Goal: Transaction & Acquisition: Purchase product/service

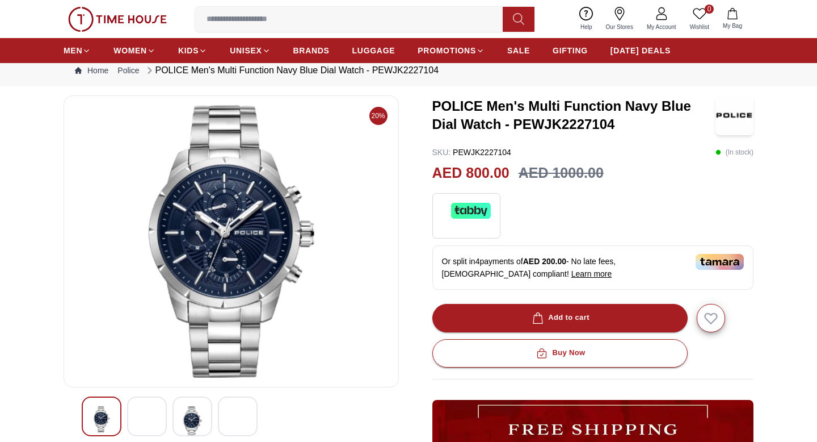
scroll to position [58, 0]
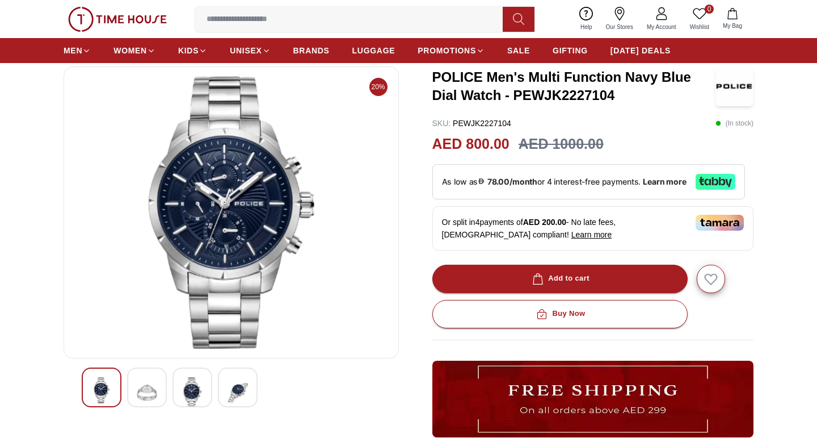
click at [152, 399] on img at bounding box center [147, 392] width 20 height 31
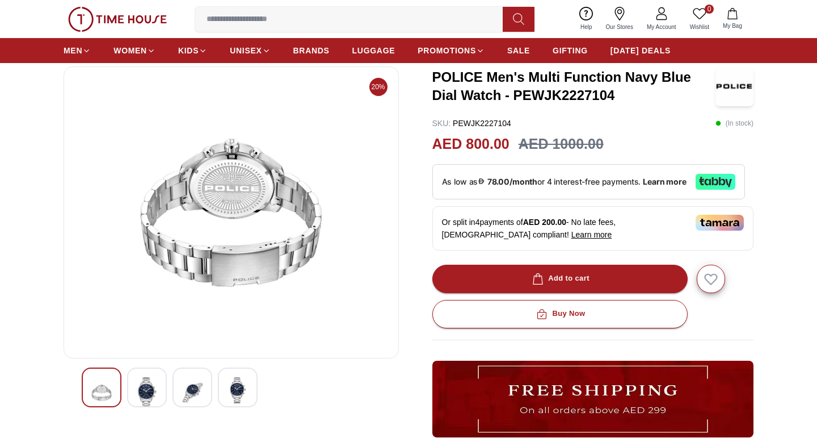
click at [182, 394] on div at bounding box center [193, 387] width 40 height 40
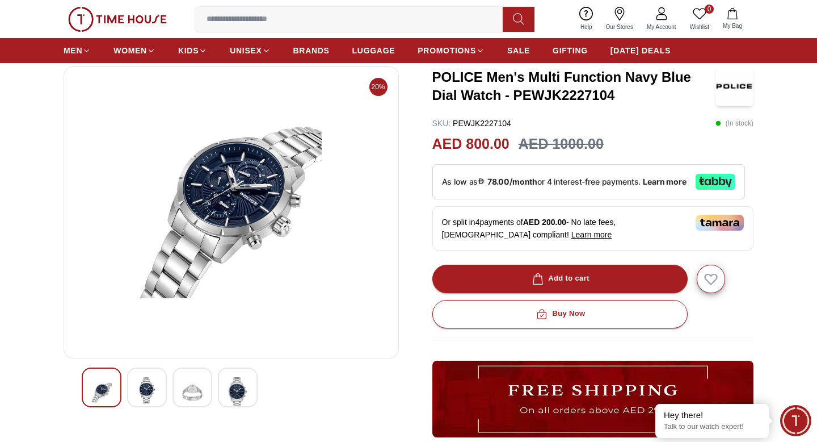
click at [227, 389] on div at bounding box center [238, 387] width 40 height 40
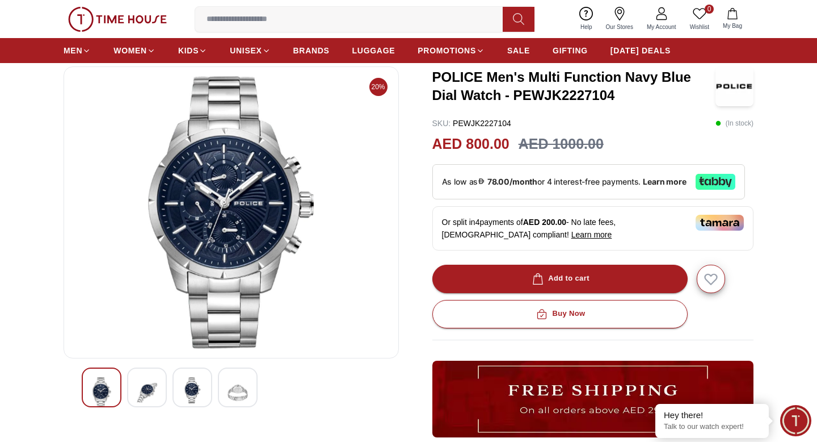
click at [216, 156] on img at bounding box center [231, 212] width 316 height 272
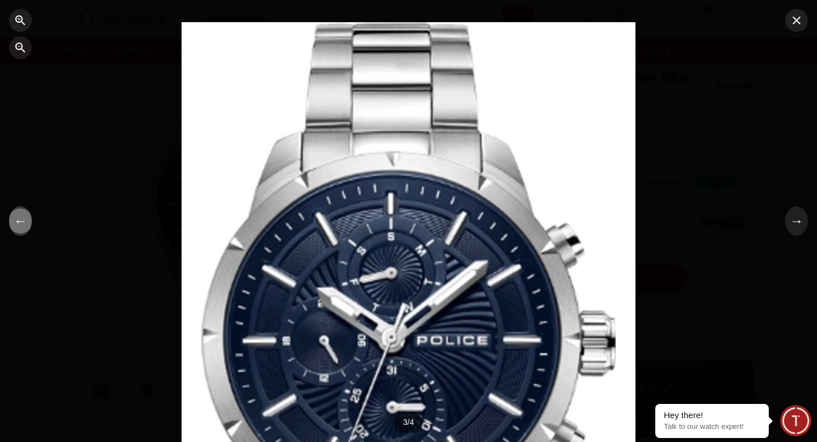
click at [26, 229] on button "←" at bounding box center [20, 221] width 23 height 30
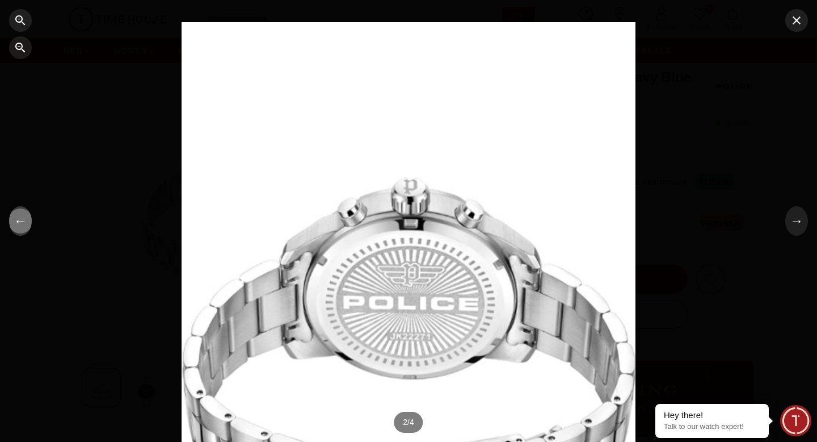
click at [26, 229] on button "←" at bounding box center [20, 221] width 23 height 30
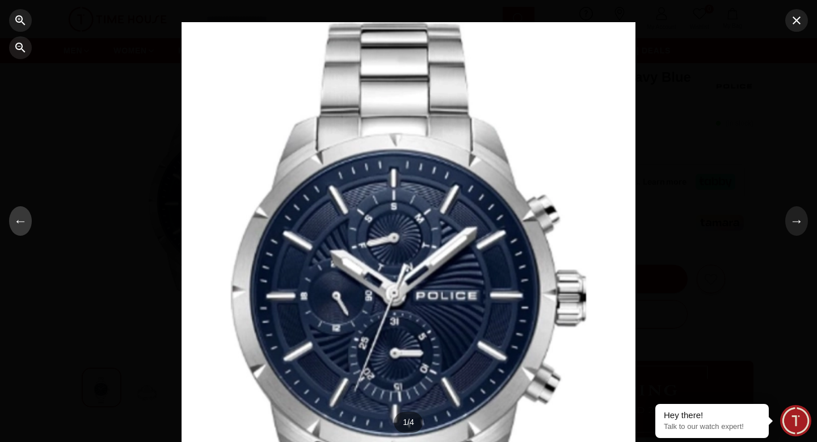
click at [26, 229] on button "←" at bounding box center [20, 221] width 23 height 30
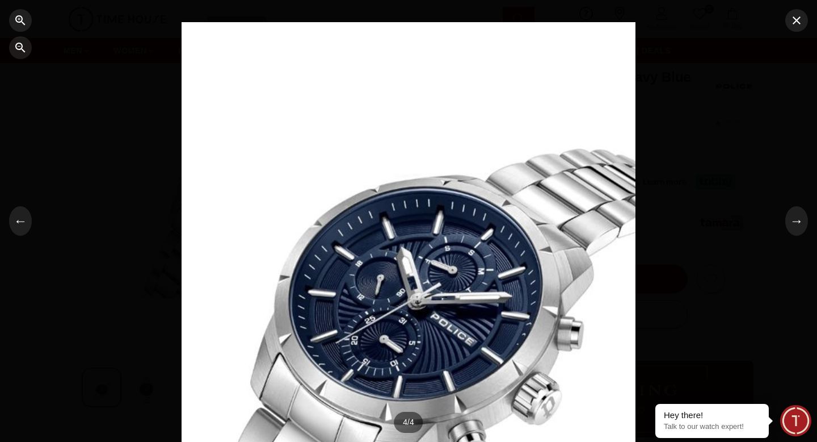
click at [714, 275] on div at bounding box center [408, 221] width 817 height 442
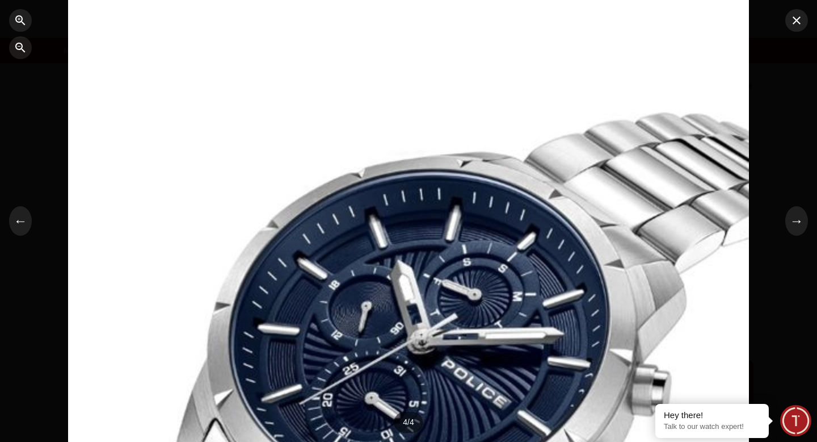
click at [714, 275] on div at bounding box center [408, 221] width 681 height 596
click at [768, 269] on div at bounding box center [408, 221] width 817 height 442
click at [800, 27] on icon "button" at bounding box center [797, 21] width 14 height 14
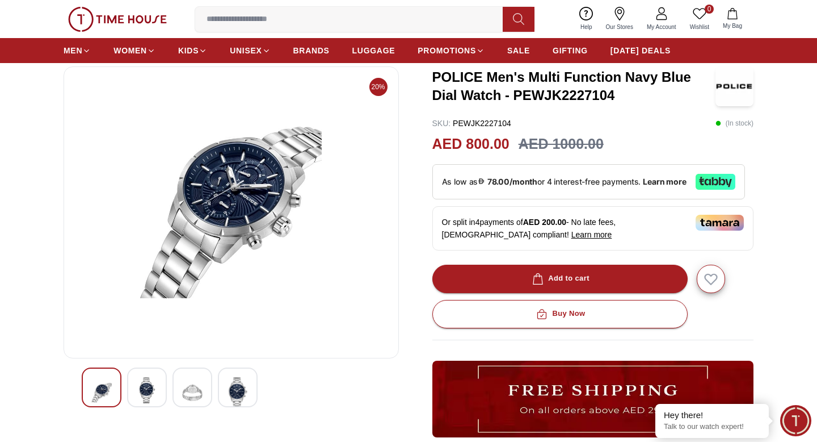
click at [233, 166] on img at bounding box center [231, 212] width 316 height 272
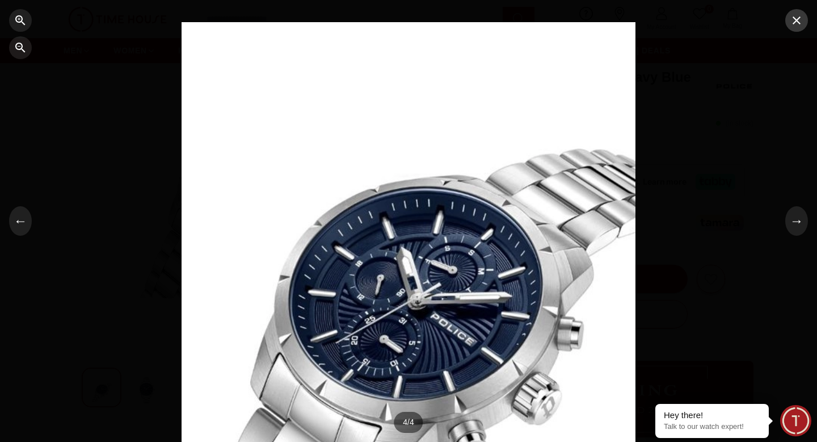
click at [805, 24] on button "button" at bounding box center [797, 20] width 23 height 23
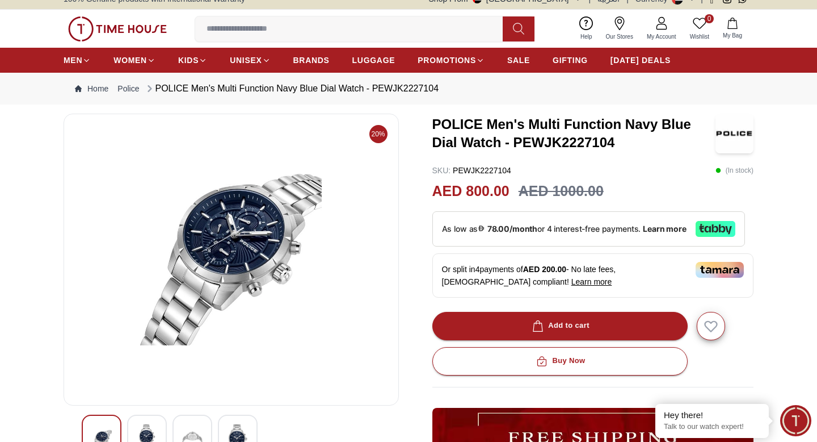
scroll to position [0, 0]
